Goal: Check status: Check status

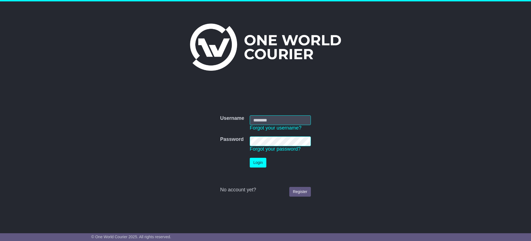
type input "**********"
click at [263, 162] on button "Login" at bounding box center [258, 162] width 17 height 10
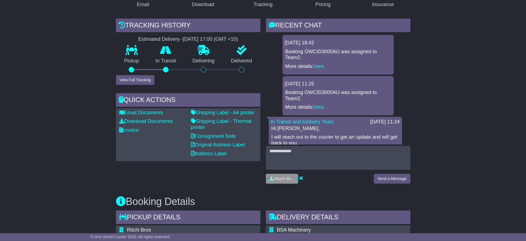
scroll to position [104, 0]
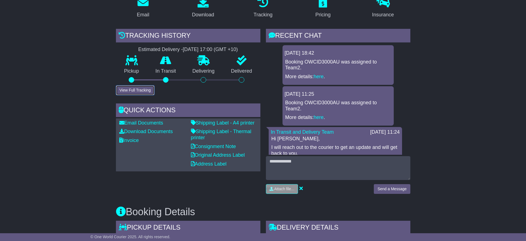
click at [134, 90] on button "View Full Tracking" at bounding box center [135, 90] width 38 height 10
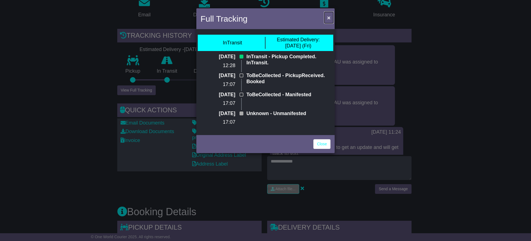
click at [329, 16] on span "×" at bounding box center [328, 17] width 3 height 6
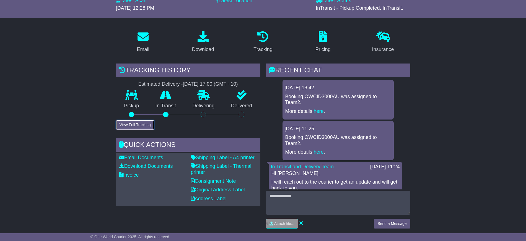
scroll to position [35, 0]
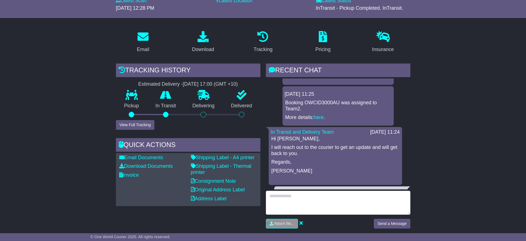
click at [301, 202] on textarea at bounding box center [338, 202] width 144 height 24
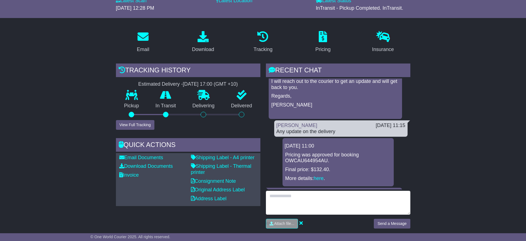
scroll to position [104, 0]
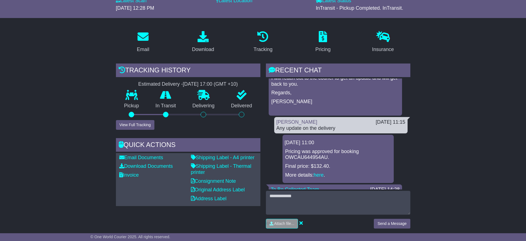
click at [302, 128] on div "Any update on the delivery" at bounding box center [340, 128] width 129 height 6
copy div "Any update on the delivery"
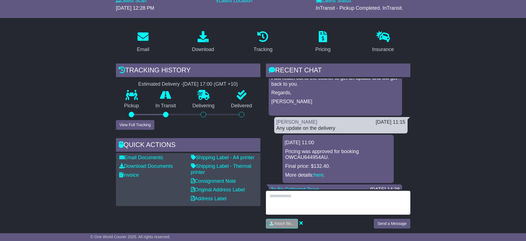
click at [286, 196] on textarea at bounding box center [338, 202] width 144 height 24
paste textarea "**********"
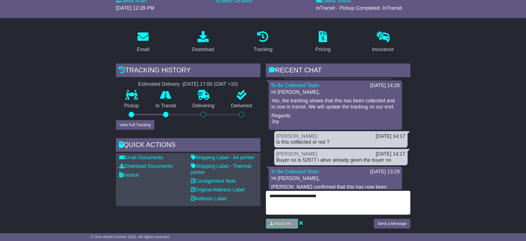
scroll to position [0, 0]
type textarea "**********"
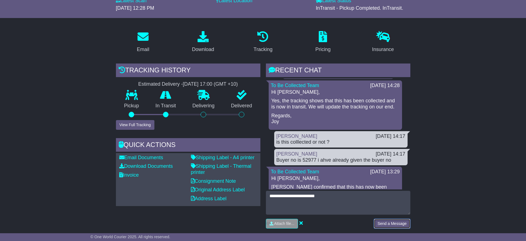
click at [382, 223] on button "Send a Message" at bounding box center [392, 223] width 36 height 10
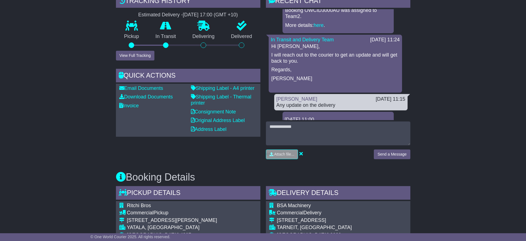
scroll to position [69, 0]
